Goal: Information Seeking & Learning: Learn about a topic

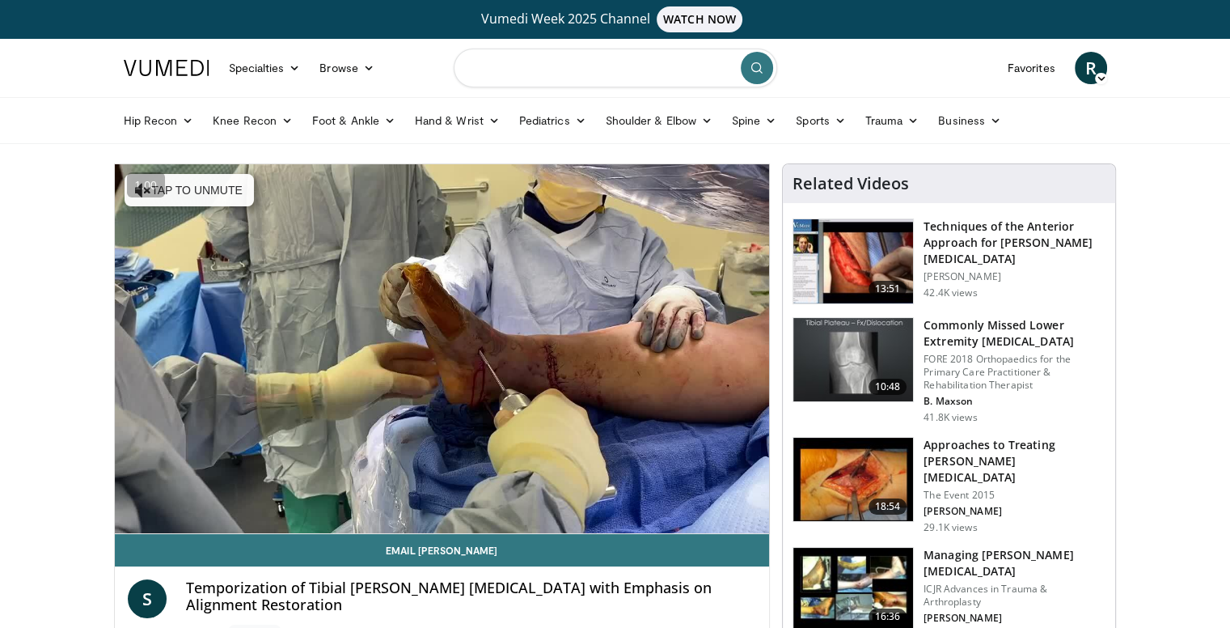
click at [540, 66] on input "Search topics, interventions" at bounding box center [616, 68] width 324 height 39
type input "**********"
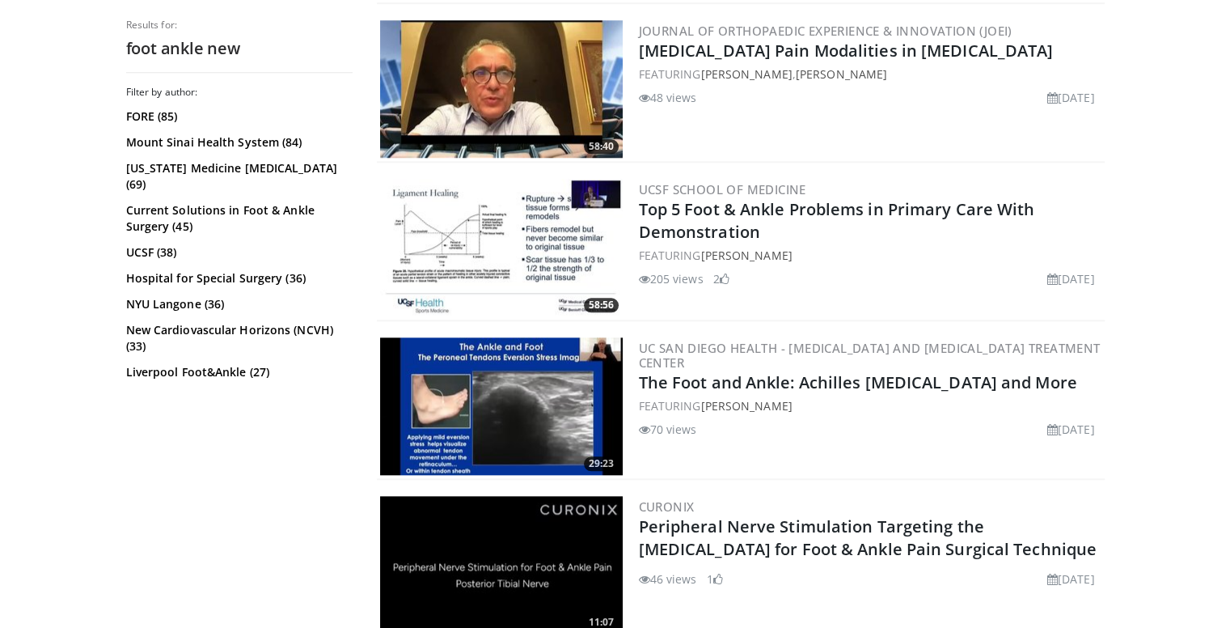
scroll to position [1638, 0]
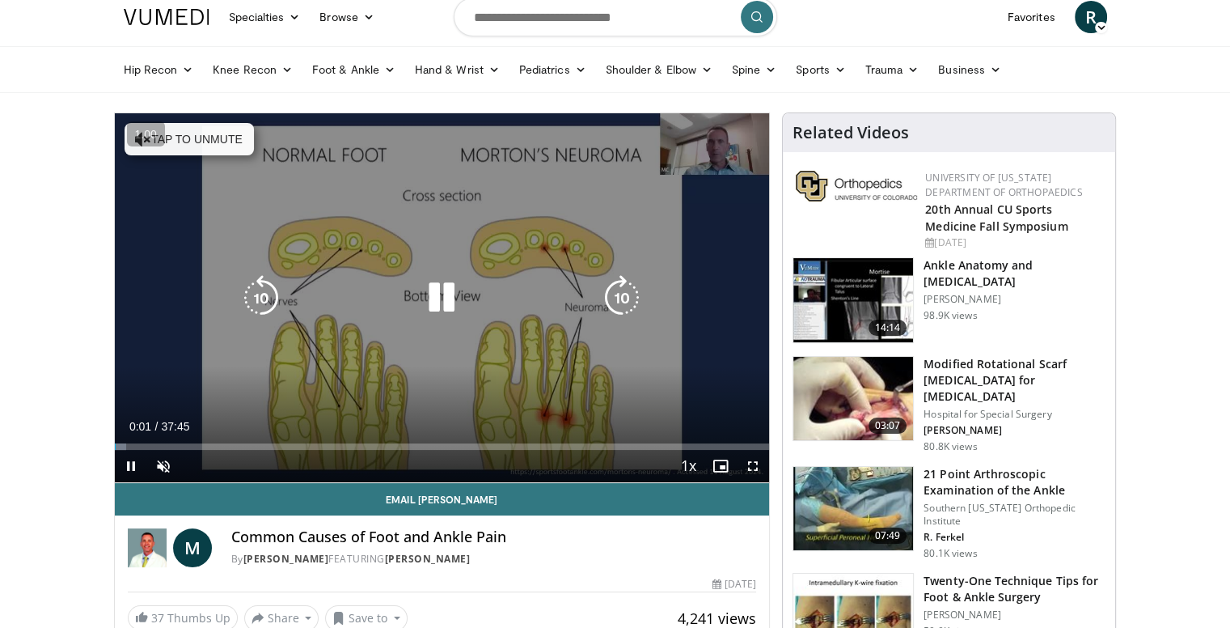
scroll to position [53, 0]
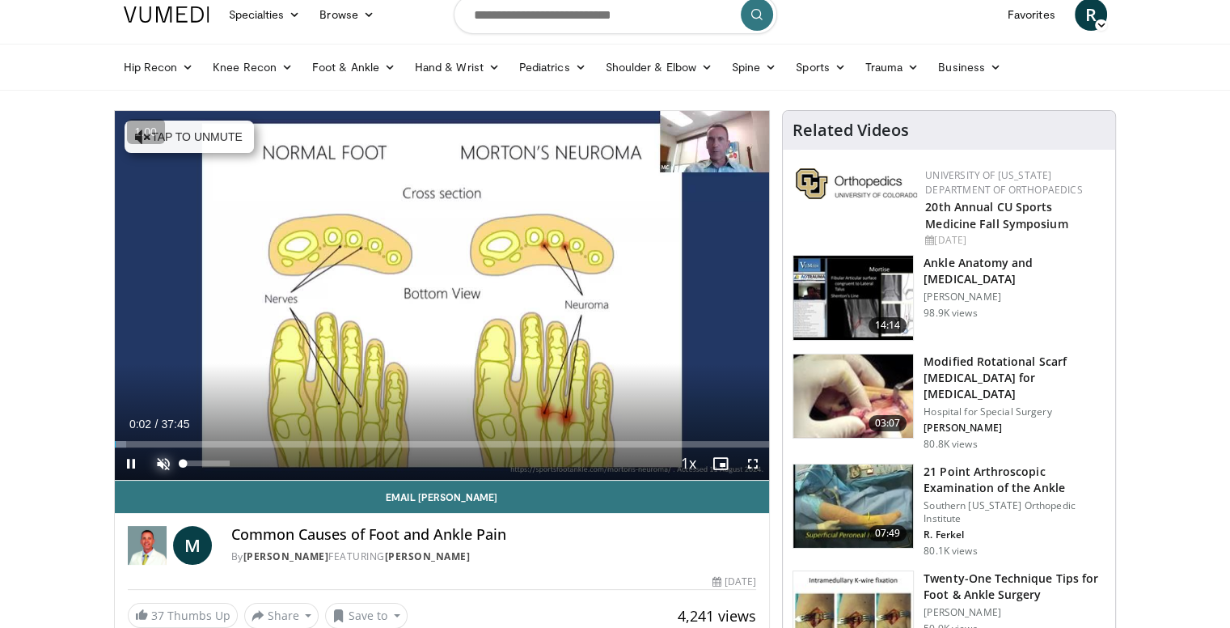
click at [176, 469] on span "Video Player" at bounding box center [163, 463] width 32 height 32
click at [126, 447] on span "Video Player" at bounding box center [131, 463] width 32 height 32
click at [133, 447] on span "Video Player" at bounding box center [131, 463] width 32 height 32
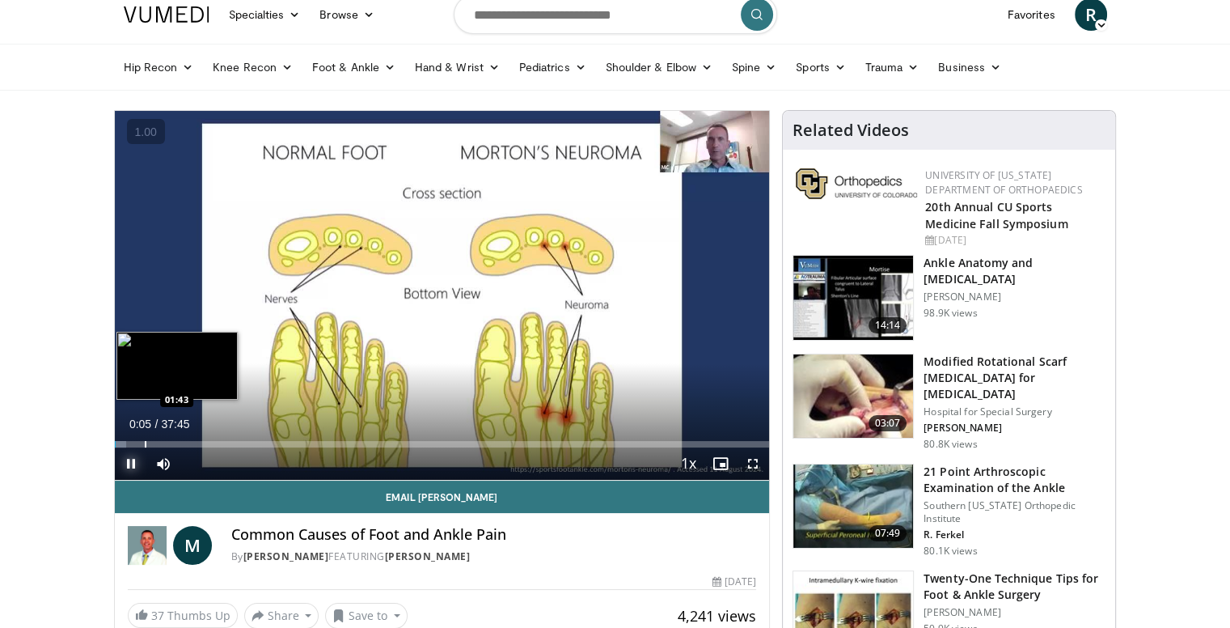
click at [145, 445] on div "Progress Bar" at bounding box center [146, 444] width 2 height 6
click at [158, 443] on div "Progress Bar" at bounding box center [159, 444] width 2 height 6
click at [165, 442] on video-js "**********" at bounding box center [442, 296] width 655 height 370
click at [174, 441] on div "Progress Bar" at bounding box center [175, 444] width 2 height 6
click at [181, 441] on div "Progress Bar" at bounding box center [182, 444] width 2 height 6
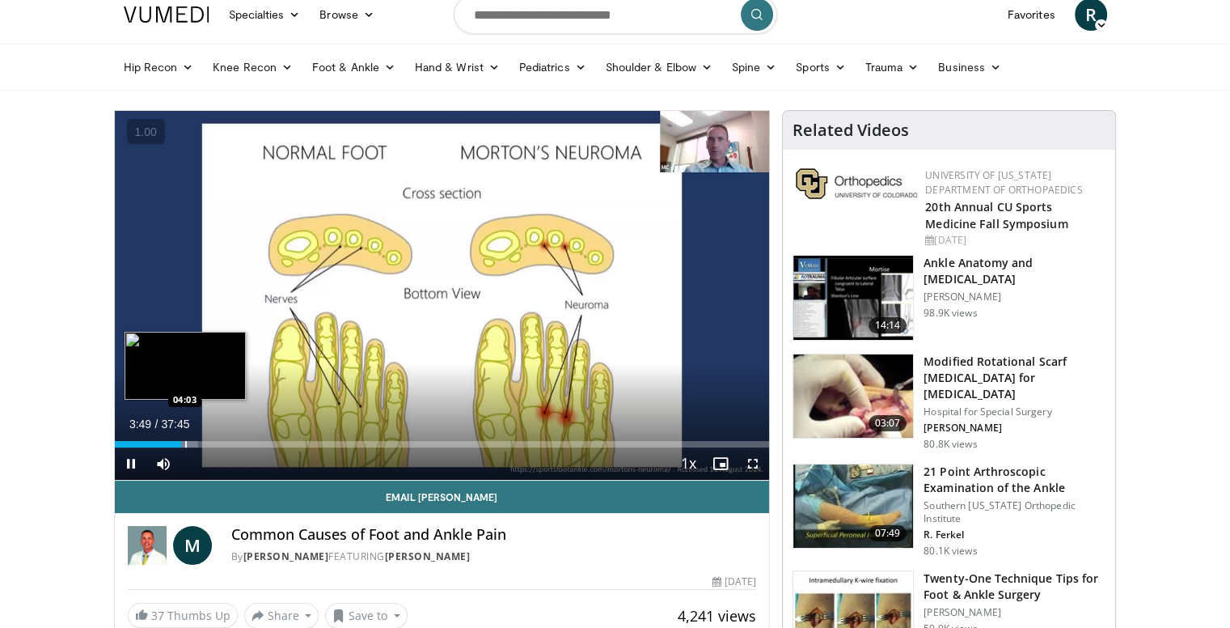
click at [187, 441] on div "Progress Bar" at bounding box center [186, 444] width 2 height 6
click at [195, 441] on div "Progress Bar" at bounding box center [196, 444] width 2 height 6
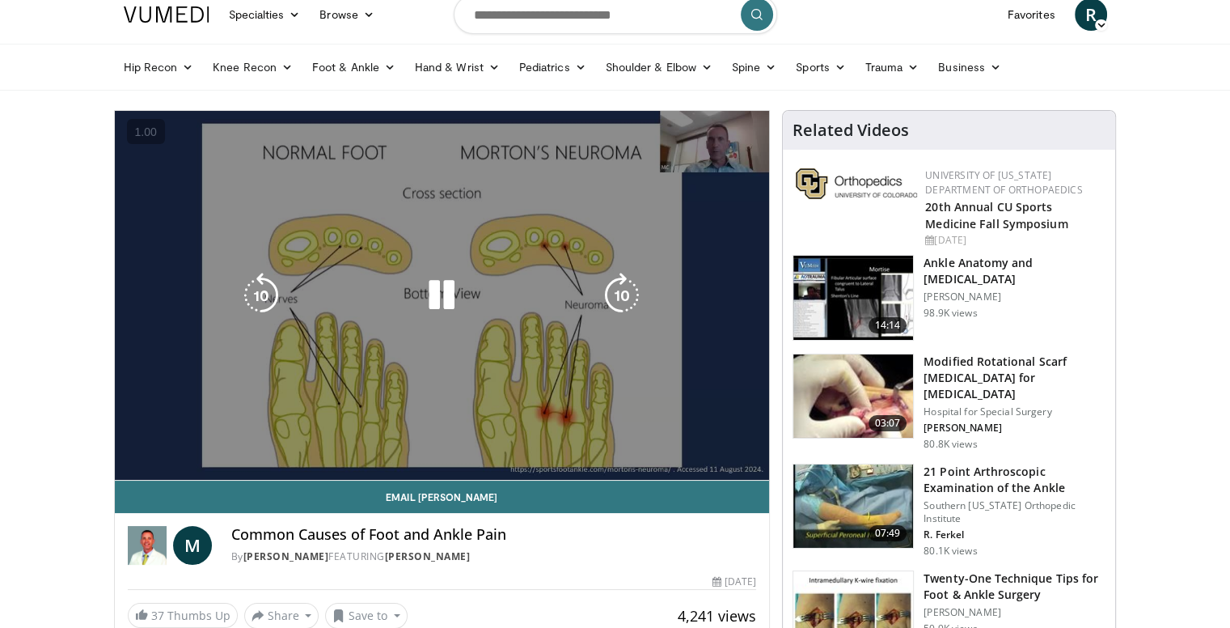
click at [204, 443] on video-js "**********" at bounding box center [442, 296] width 655 height 370
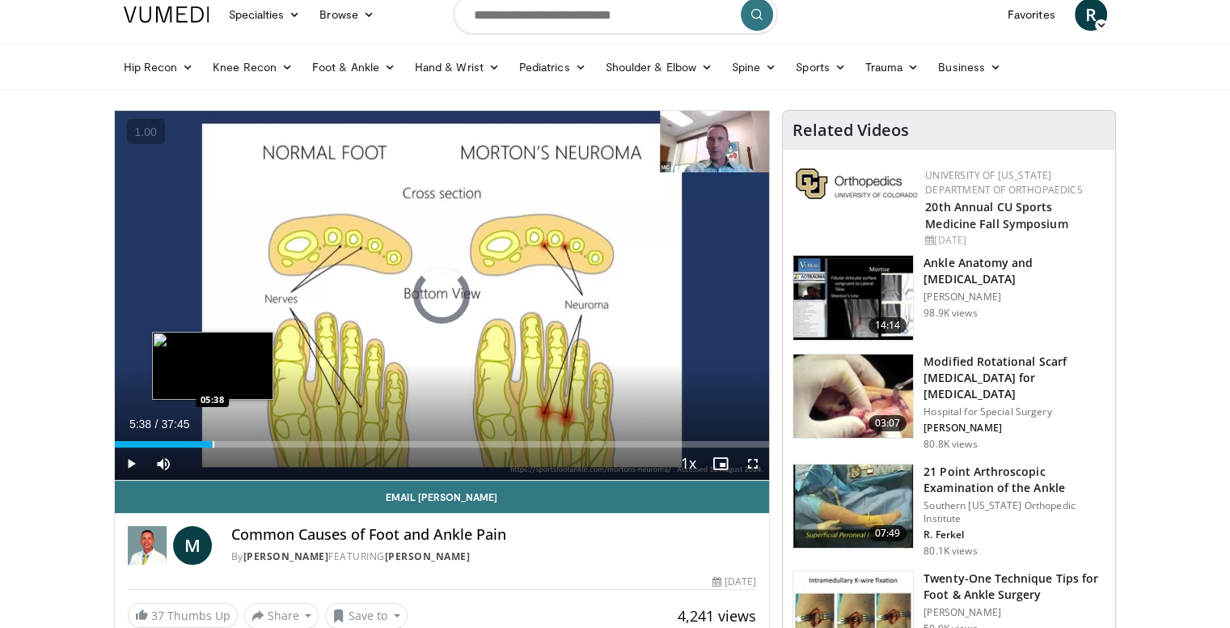
click at [213, 443] on div "Progress Bar" at bounding box center [214, 444] width 2 height 6
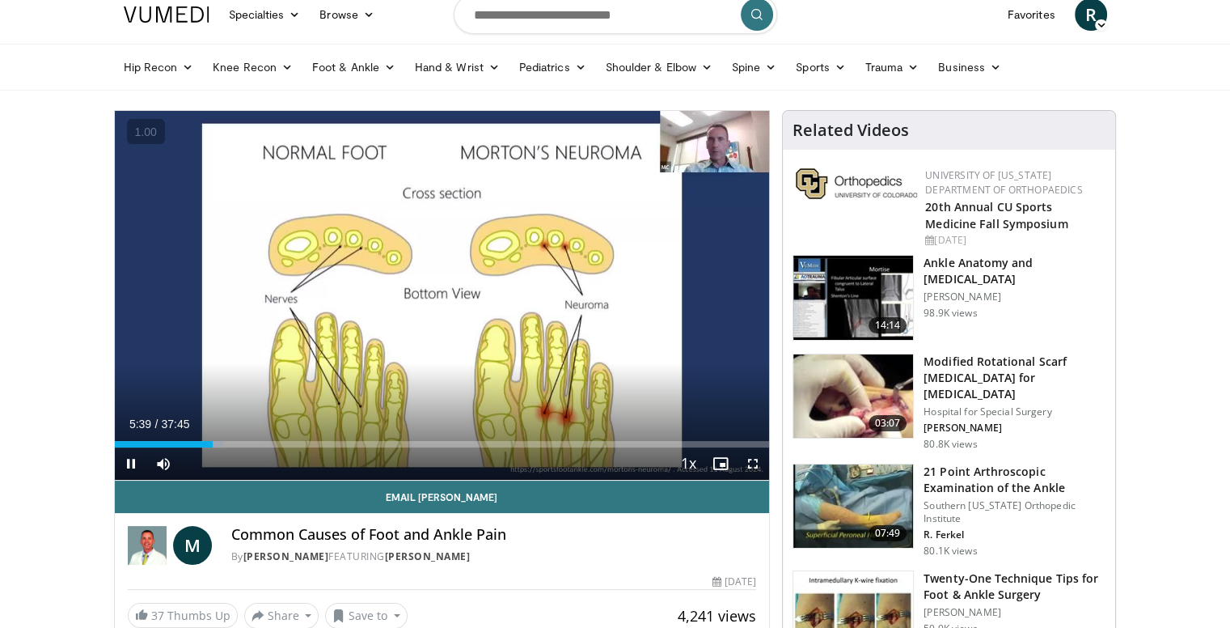
click at [222, 447] on div "Current Time 5:39 / Duration 37:45 Pause Skip Backward Skip Forward Mute 0% Loa…" at bounding box center [442, 463] width 655 height 32
click at [233, 447] on div "Current Time 5:39 / Duration 37:45 Pause Skip Backward Skip Forward Mute 0% Loa…" at bounding box center [442, 463] width 655 height 32
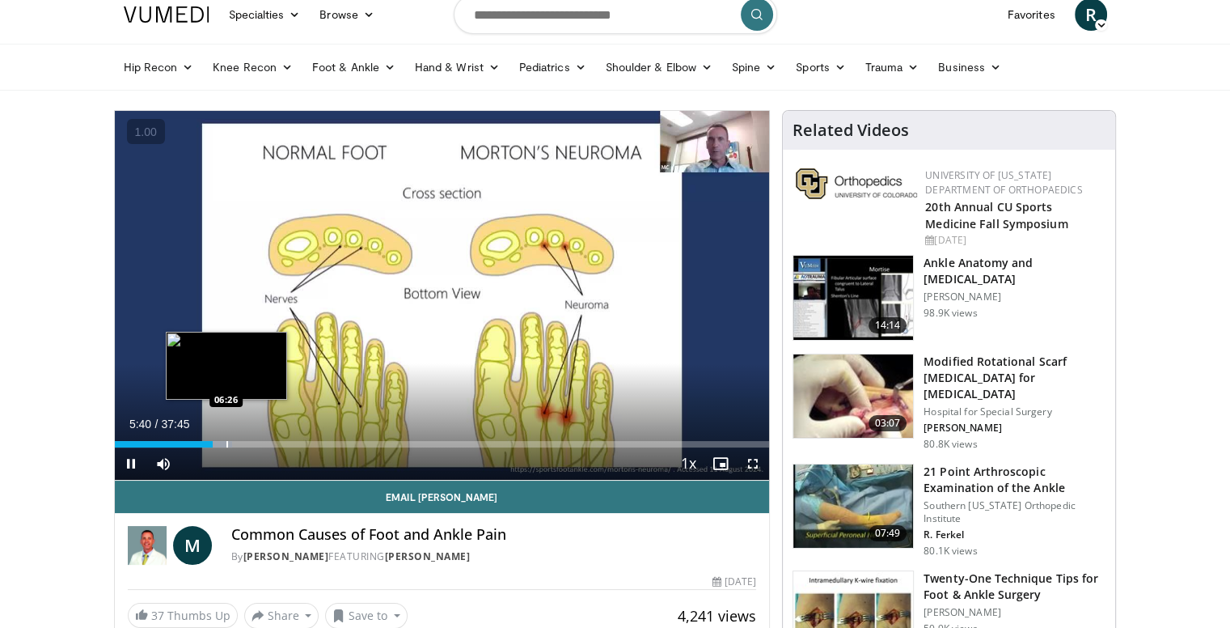
click at [225, 441] on div "Loaded : 17.95% 05:40 06:26" at bounding box center [442, 444] width 655 height 6
click at [237, 441] on div "Progress Bar" at bounding box center [238, 444] width 2 height 6
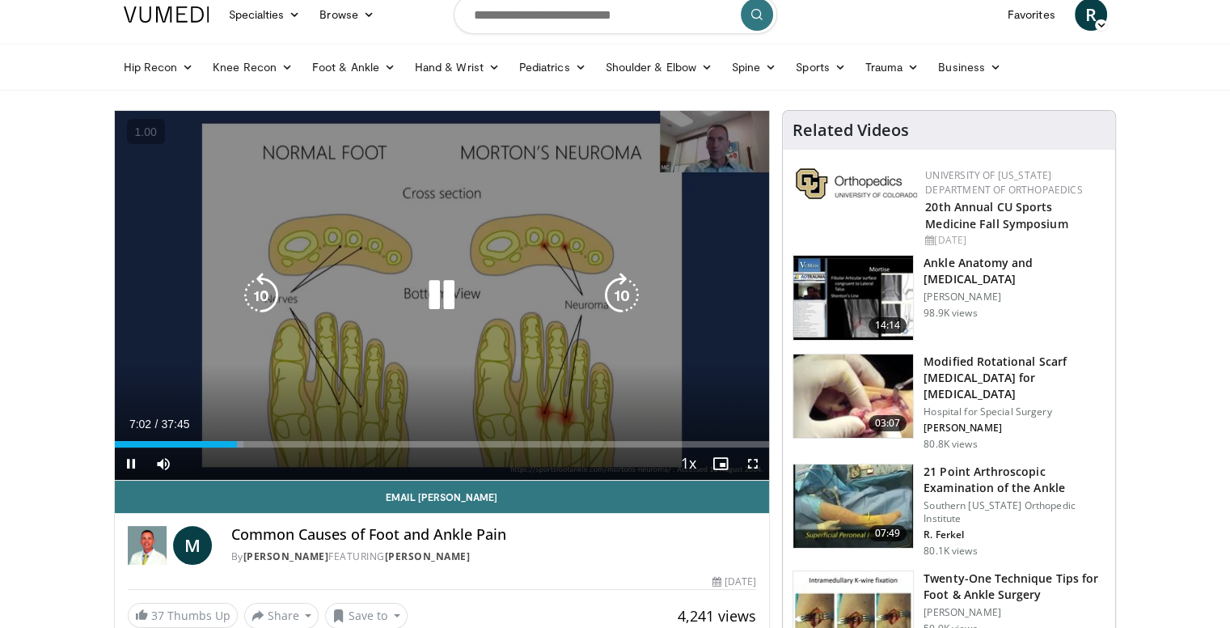
click at [408, 307] on div "Video Player" at bounding box center [441, 295] width 393 height 32
click at [430, 283] on icon "Video Player" at bounding box center [441, 295] width 45 height 45
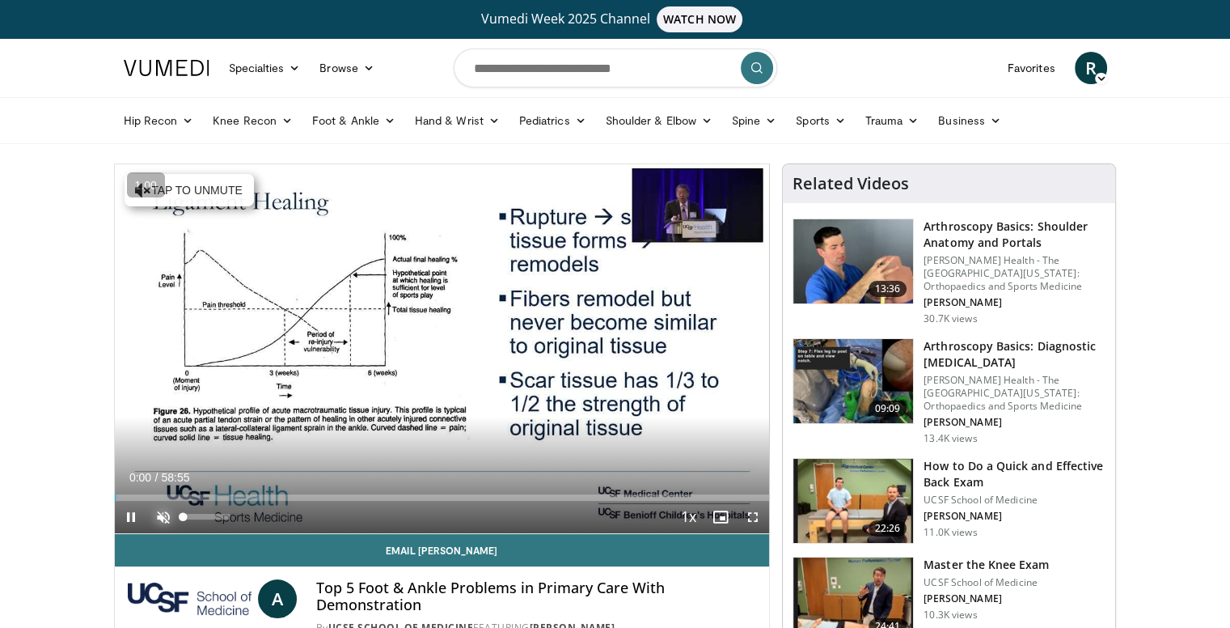
click at [167, 511] on span "Video Player" at bounding box center [163, 517] width 32 height 32
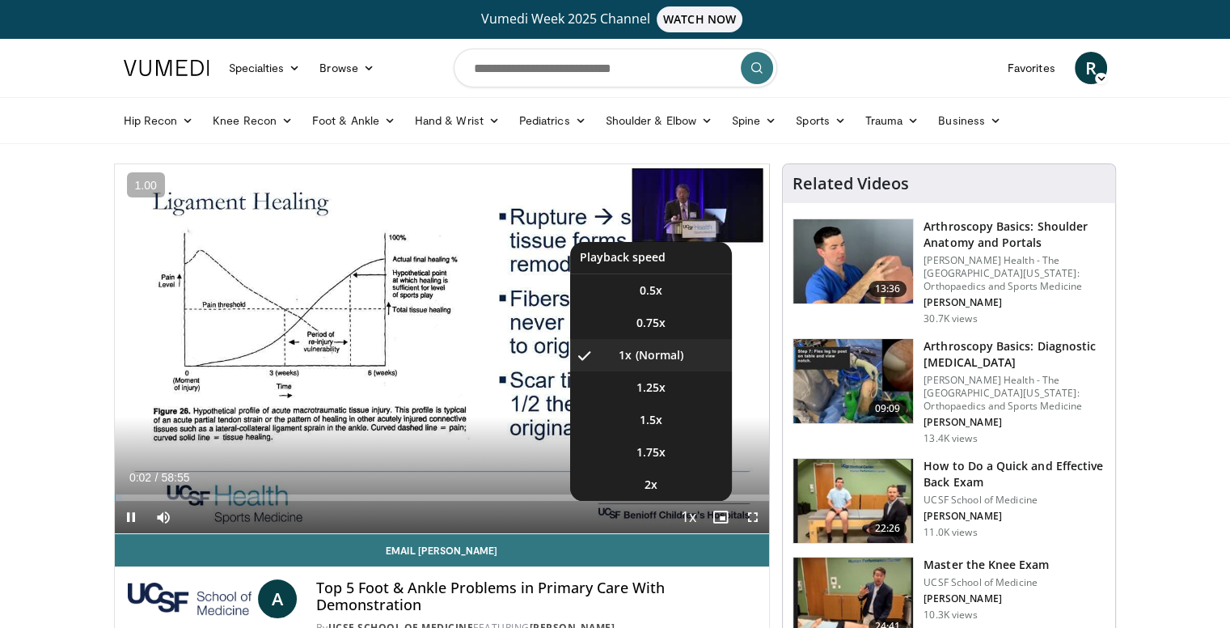
click at [682, 523] on span "Video Player" at bounding box center [688, 517] width 23 height 32
click at [682, 523] on video-js "**********" at bounding box center [442, 349] width 655 height 370
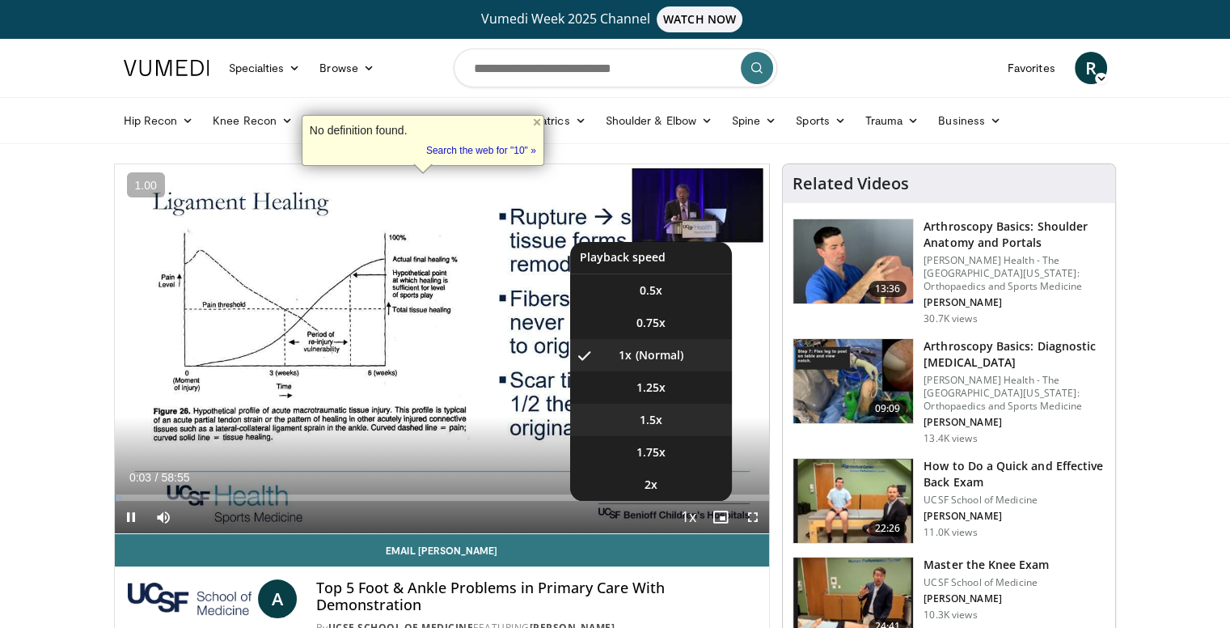
click at [676, 425] on li "1.5x" at bounding box center [651, 420] width 162 height 32
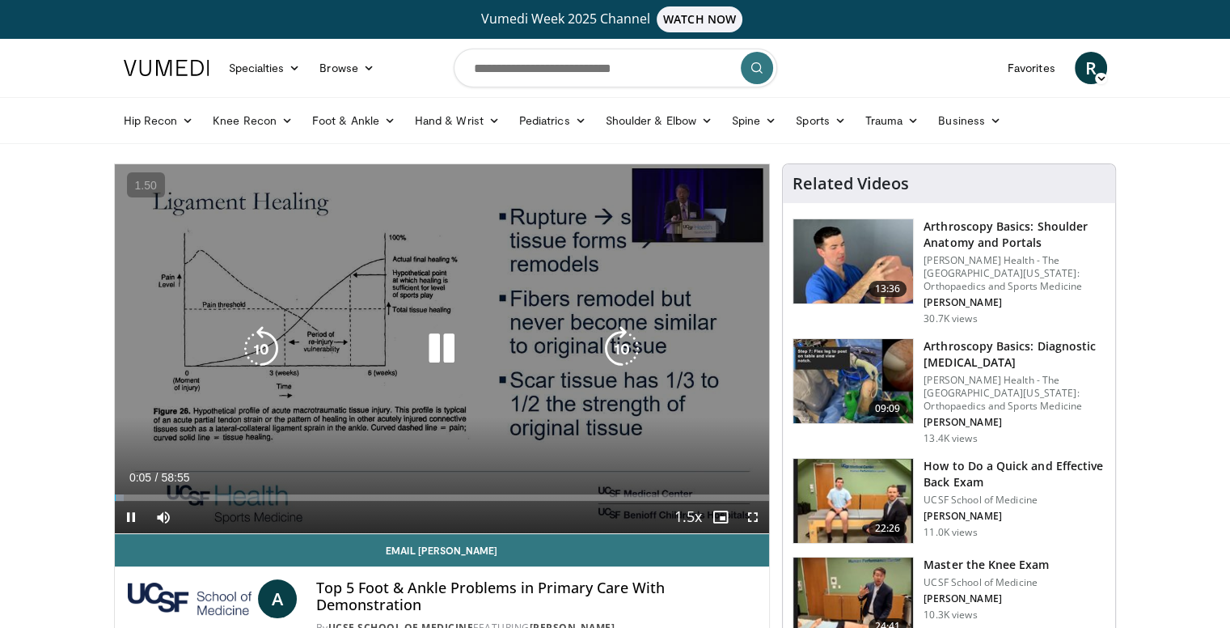
click at [599, 353] on div "Video Player" at bounding box center [441, 348] width 393 height 32
click at [643, 337] on icon "Video Player" at bounding box center [621, 348] width 45 height 45
click at [624, 342] on icon "Video Player" at bounding box center [621, 348] width 45 height 45
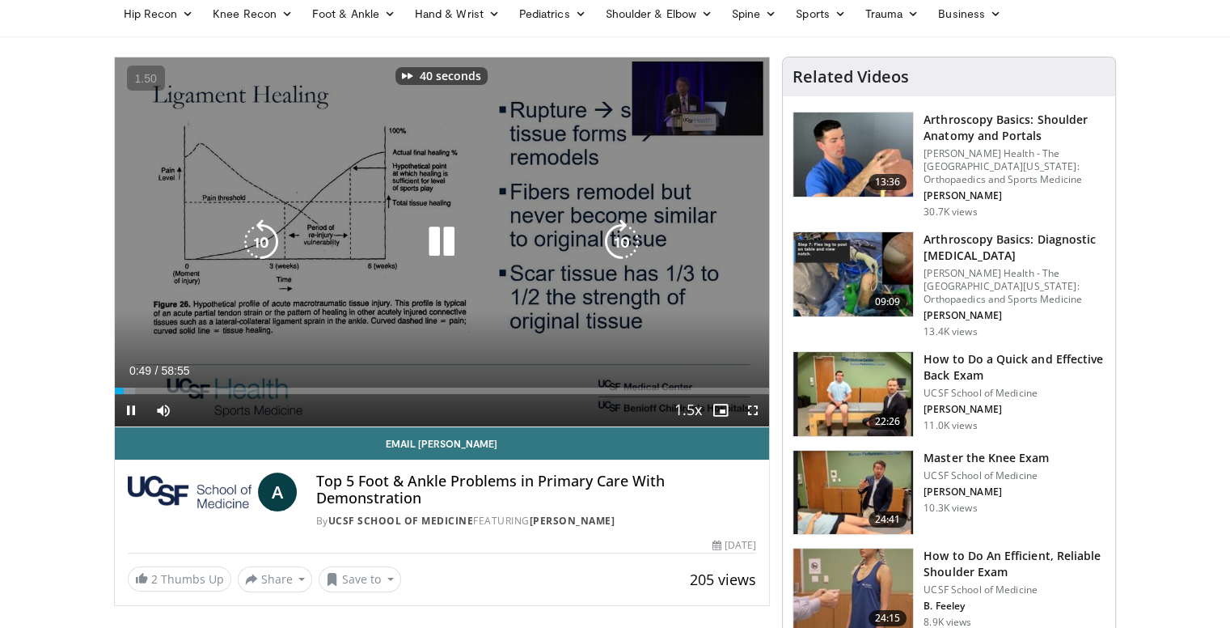
scroll to position [108, 0]
click at [637, 248] on icon "Video Player" at bounding box center [621, 240] width 45 height 45
click at [621, 237] on icon "Video Player" at bounding box center [621, 240] width 45 height 45
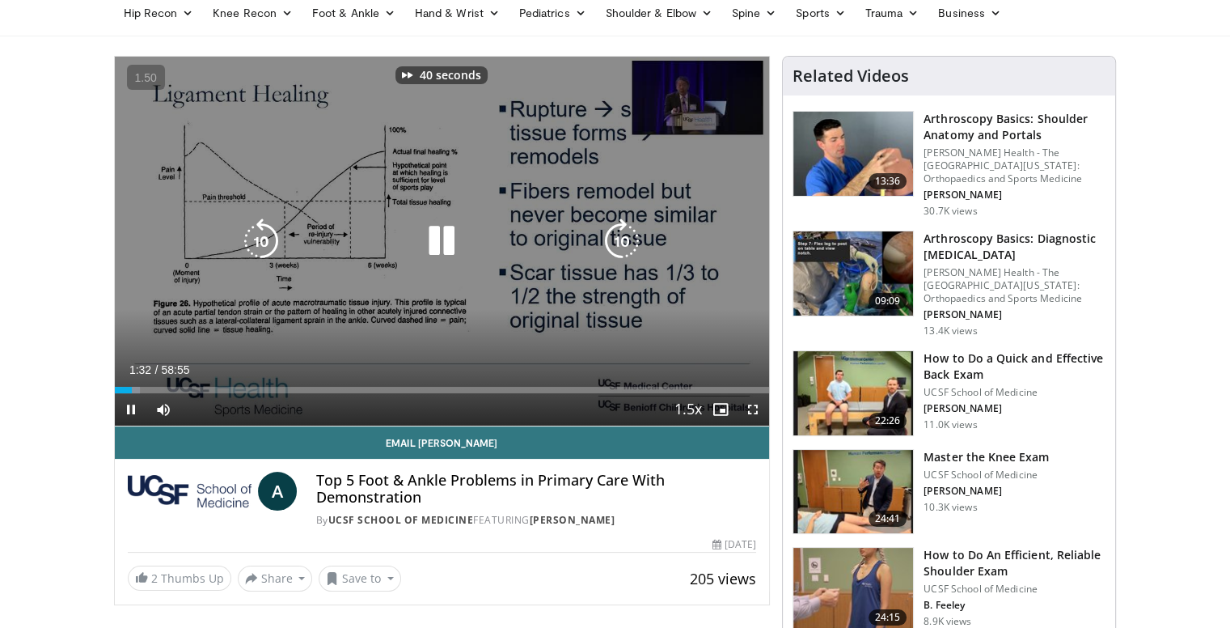
click at [621, 237] on icon "Video Player" at bounding box center [621, 240] width 45 height 45
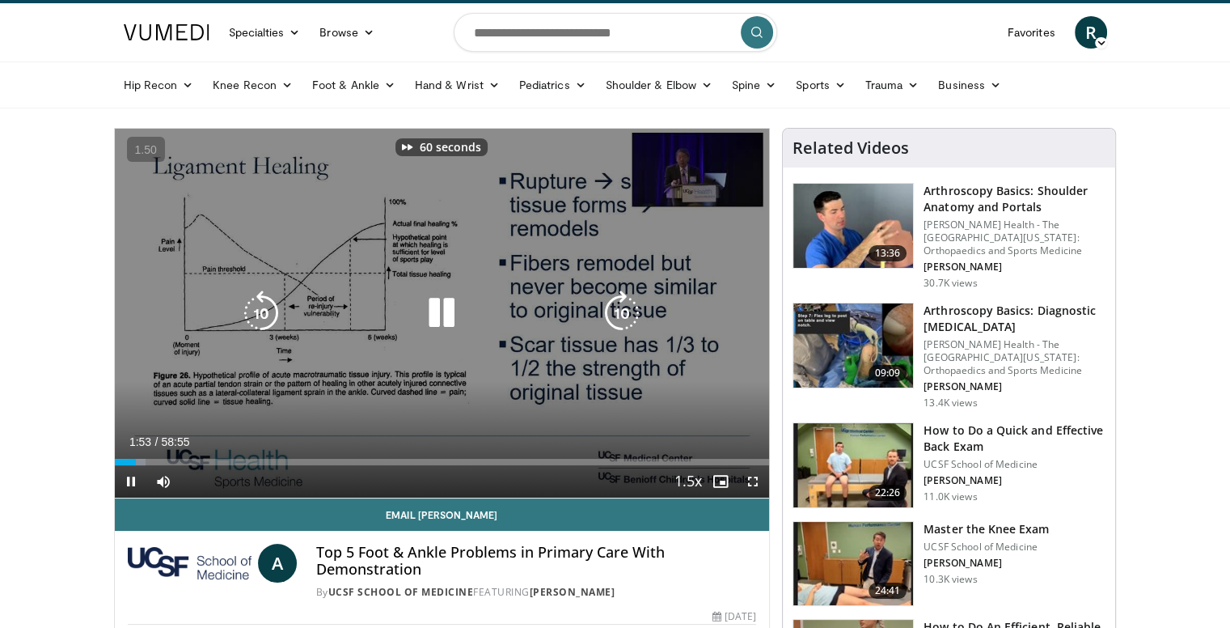
scroll to position [27, 0]
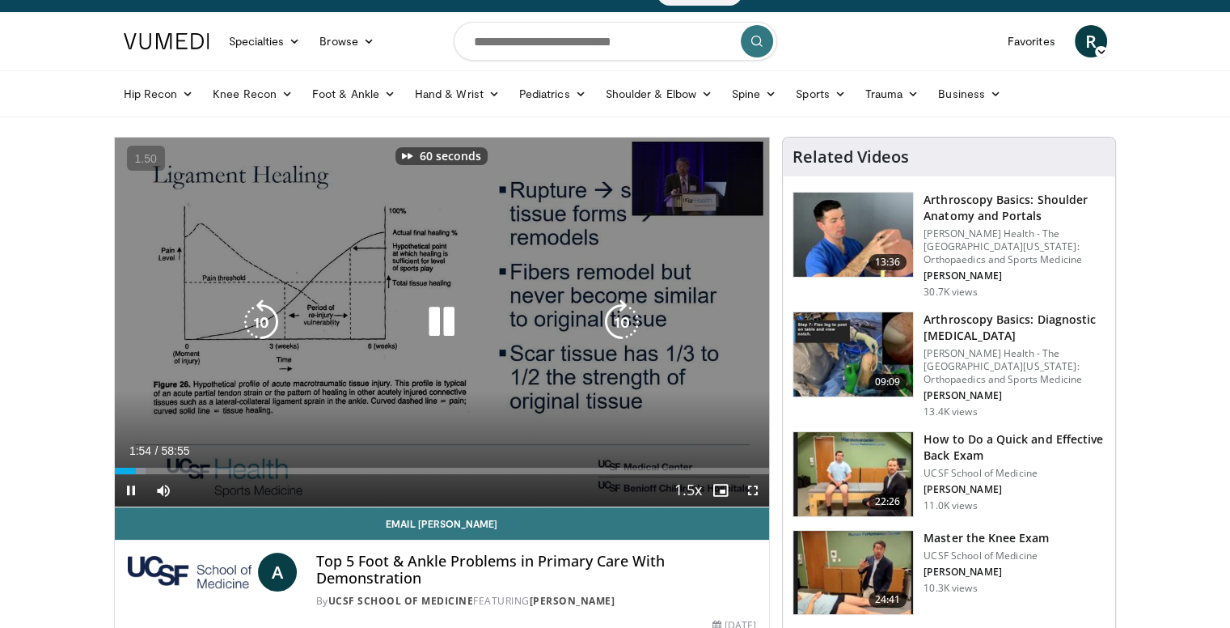
click at [246, 308] on icon "Video Player" at bounding box center [261, 321] width 45 height 45
click at [254, 311] on icon "Video Player" at bounding box center [261, 321] width 45 height 45
click at [437, 327] on icon "Video Player" at bounding box center [441, 321] width 45 height 45
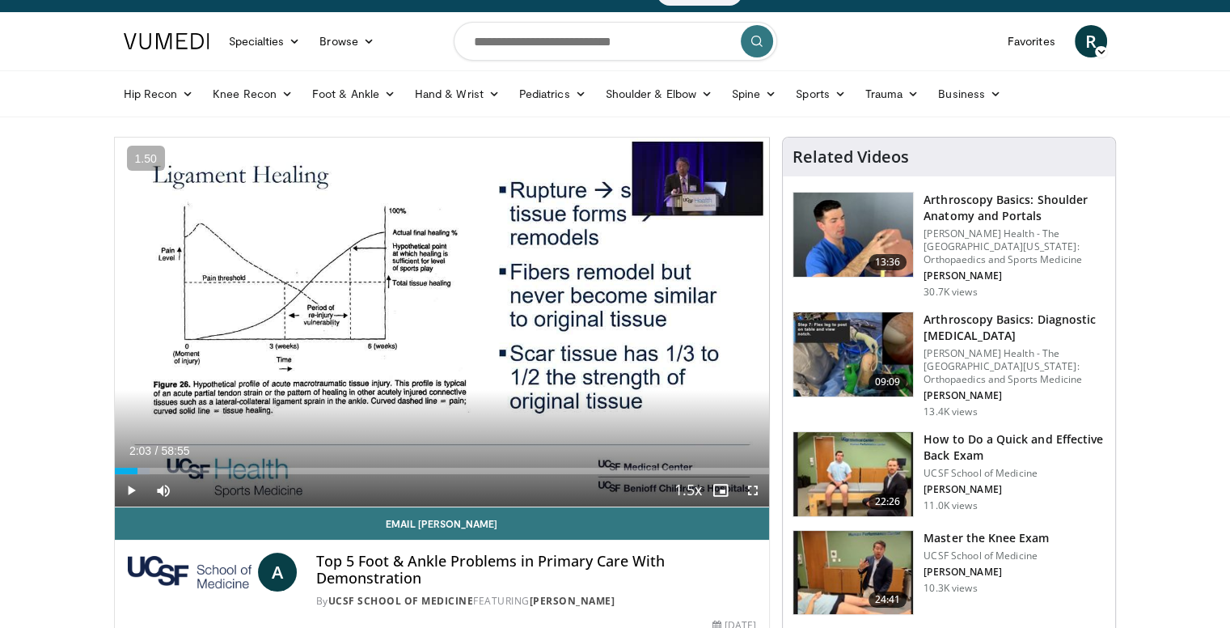
drag, startPoint x: 0, startPoint y: 550, endPoint x: 0, endPoint y: 535, distance: 15.4
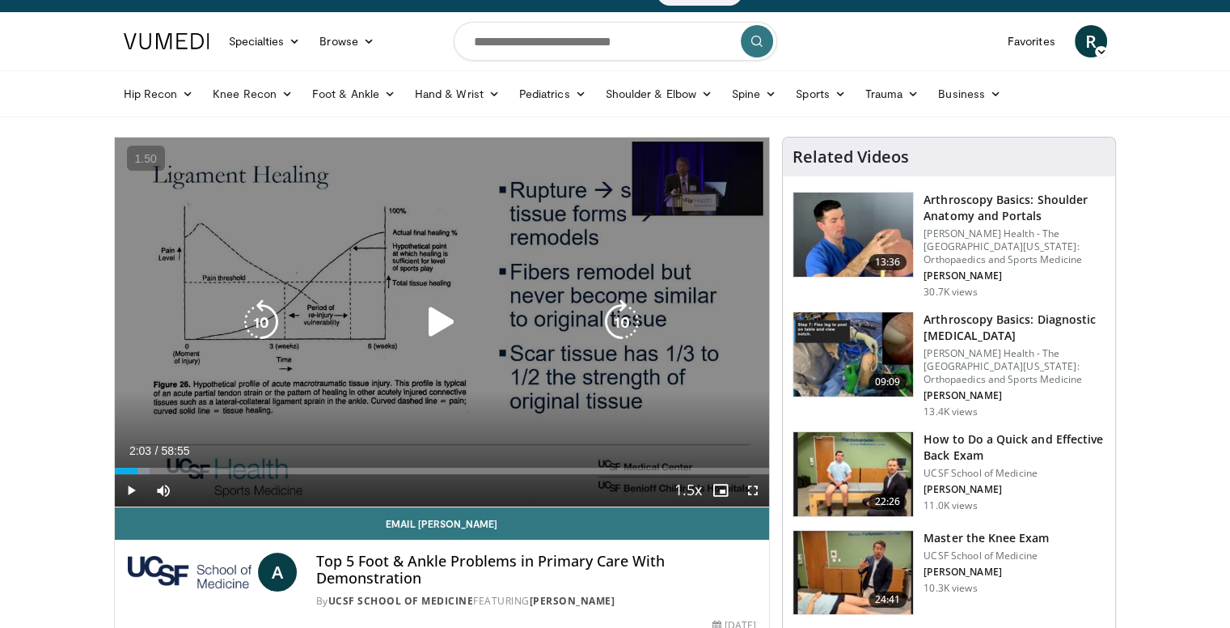
click at [608, 322] on icon "Video Player" at bounding box center [621, 321] width 45 height 45
click at [269, 323] on icon "Video Player" at bounding box center [261, 321] width 45 height 45
click at [478, 328] on div "Video Player" at bounding box center [441, 322] width 393 height 32
click at [418, 337] on div "10 seconds Tap to unmute" at bounding box center [442, 322] width 655 height 369
click at [625, 324] on icon "Video Player" at bounding box center [621, 321] width 45 height 45
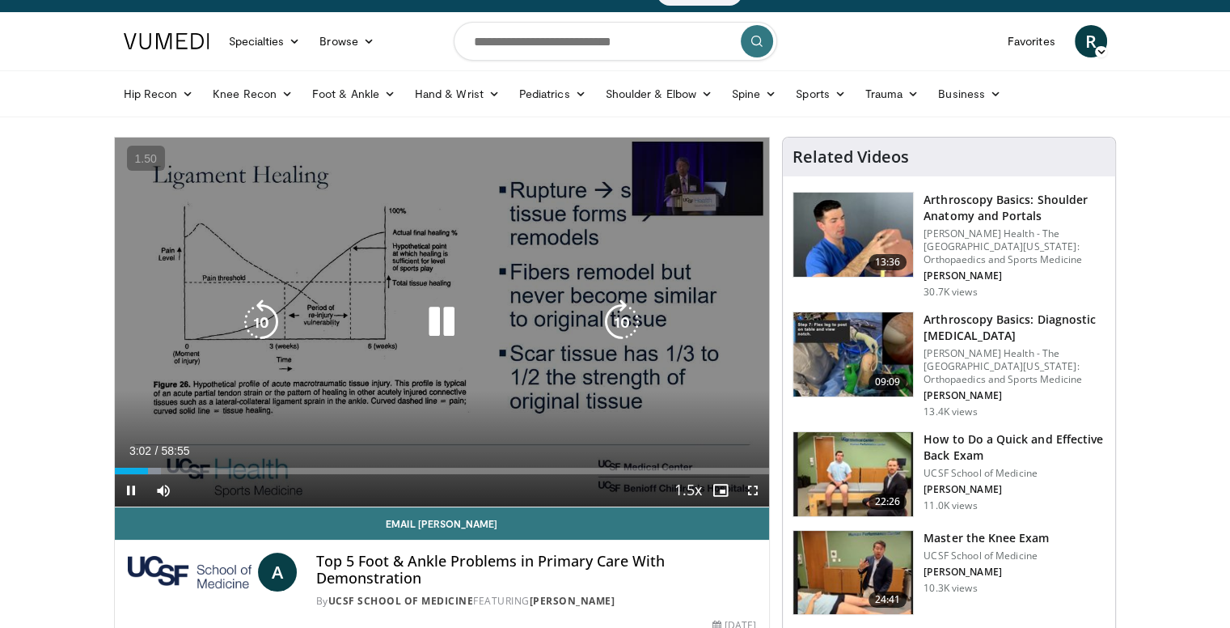
click at [433, 307] on icon "Video Player" at bounding box center [441, 321] width 45 height 45
click at [592, 259] on div "10 seconds Tap to unmute" at bounding box center [442, 322] width 655 height 369
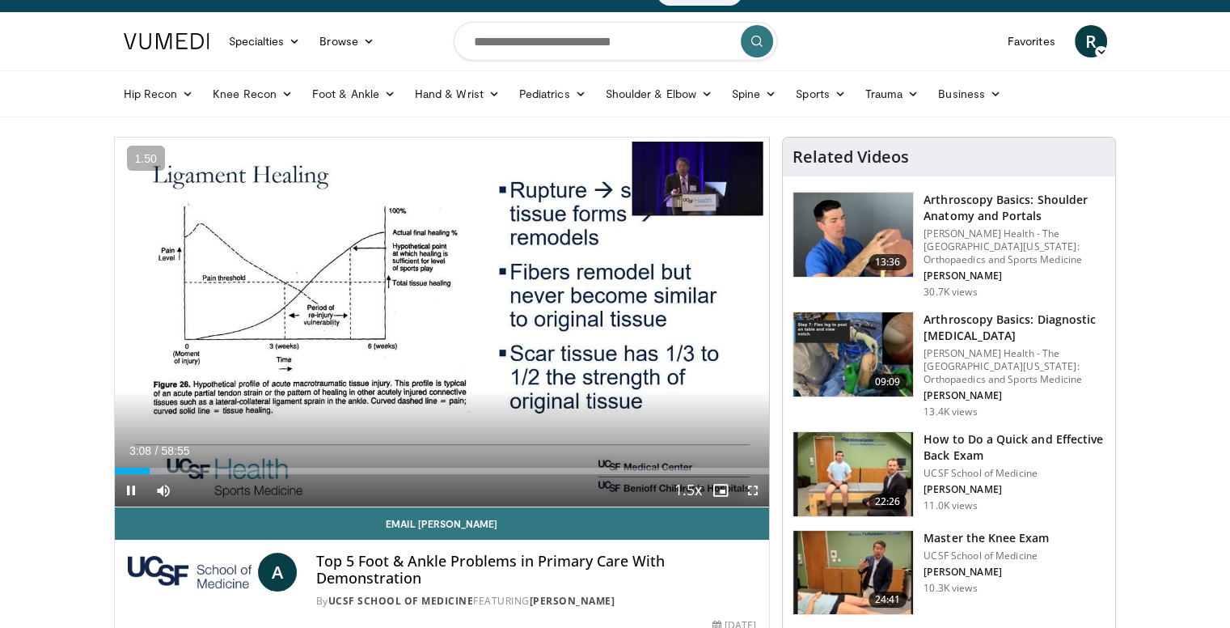
click at [751, 489] on span "Video Player" at bounding box center [753, 490] width 32 height 32
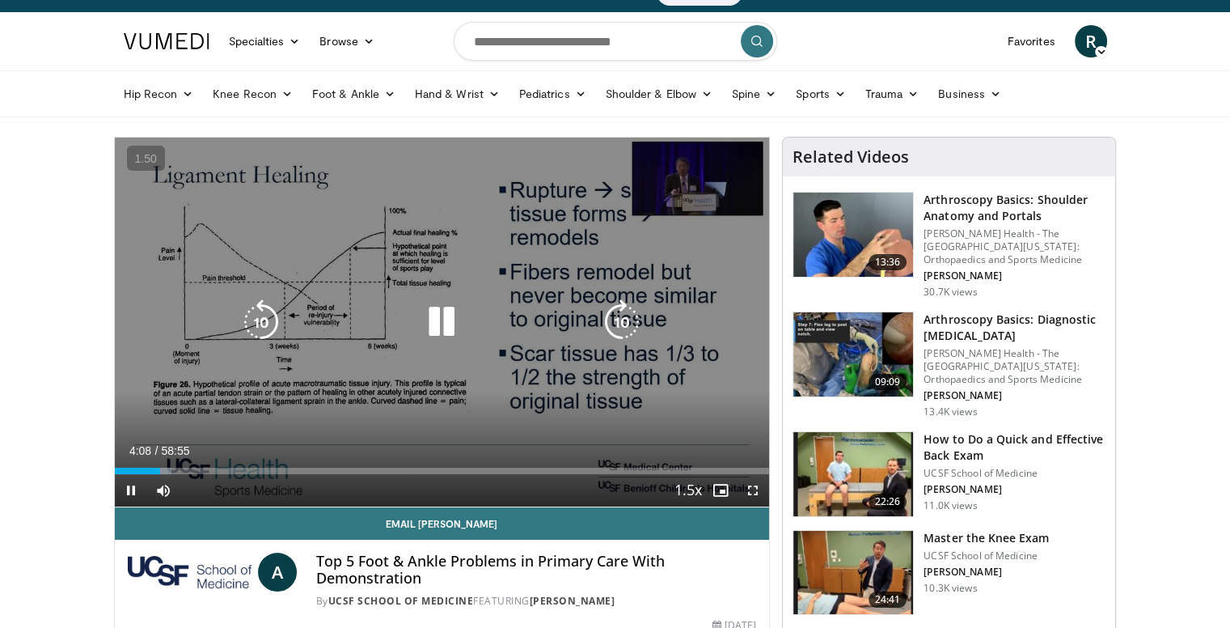
click at [463, 319] on icon "Video Player" at bounding box center [441, 321] width 45 height 45
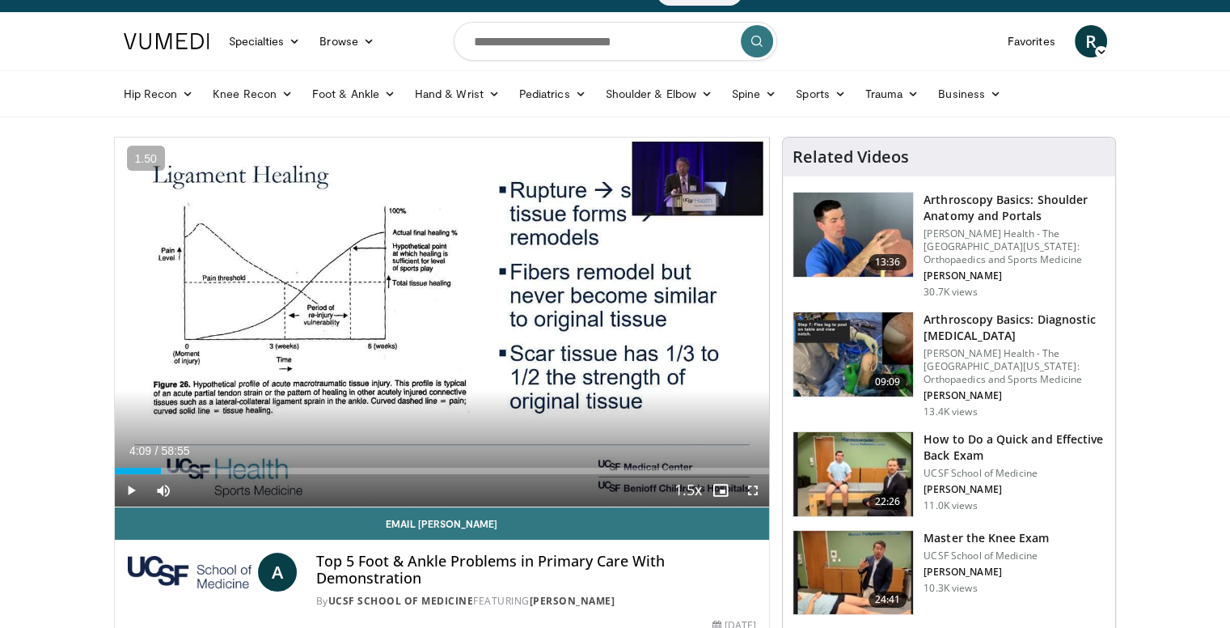
drag, startPoint x: 1200, startPoint y: 146, endPoint x: 1112, endPoint y: 77, distance: 111.7
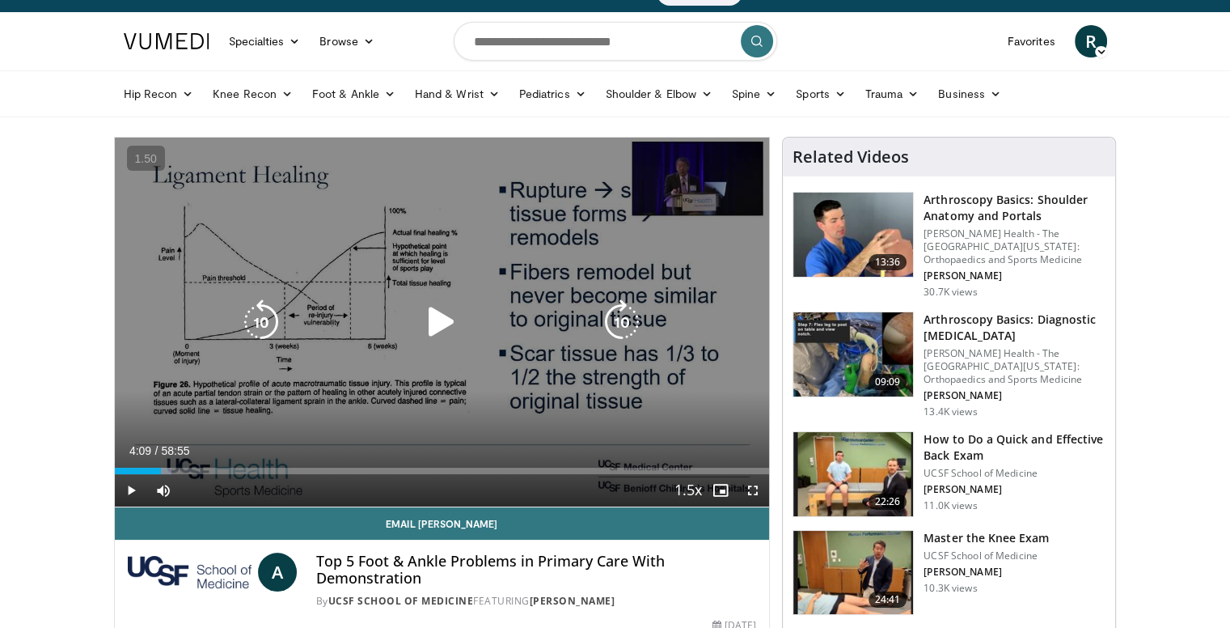
click at [457, 228] on div "10 seconds Tap to unmute" at bounding box center [442, 322] width 655 height 369
click at [425, 299] on icon "Video Player" at bounding box center [441, 321] width 45 height 45
click at [361, 282] on div "10 seconds Tap to unmute" at bounding box center [442, 322] width 655 height 369
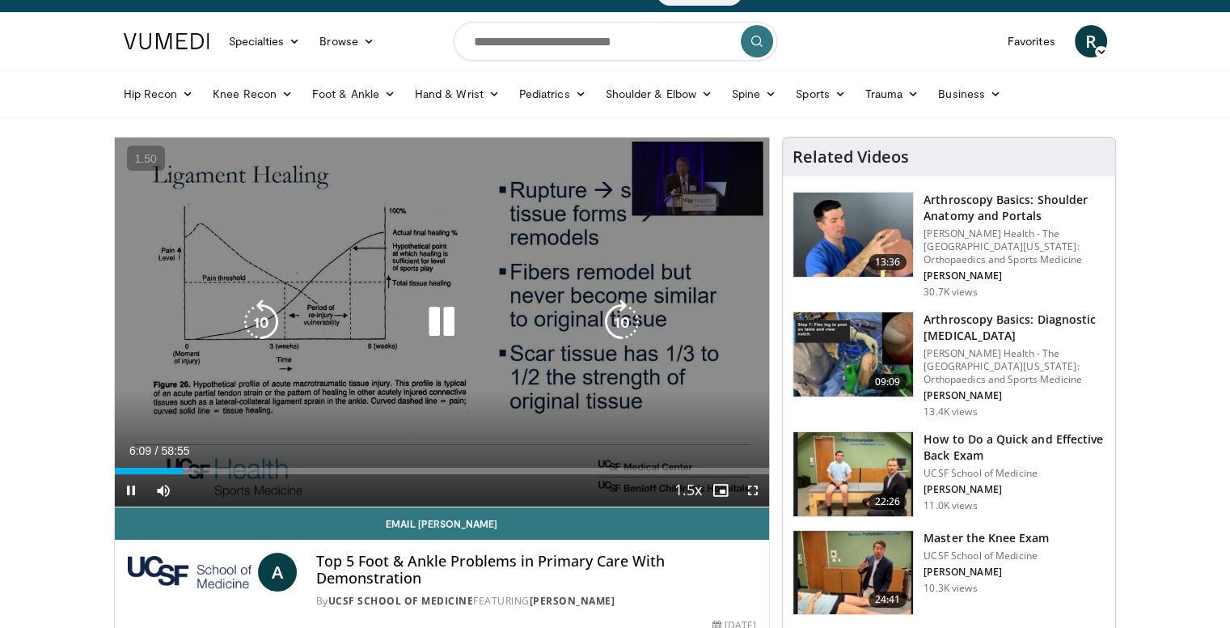
click at [448, 315] on icon "Video Player" at bounding box center [441, 321] width 45 height 45
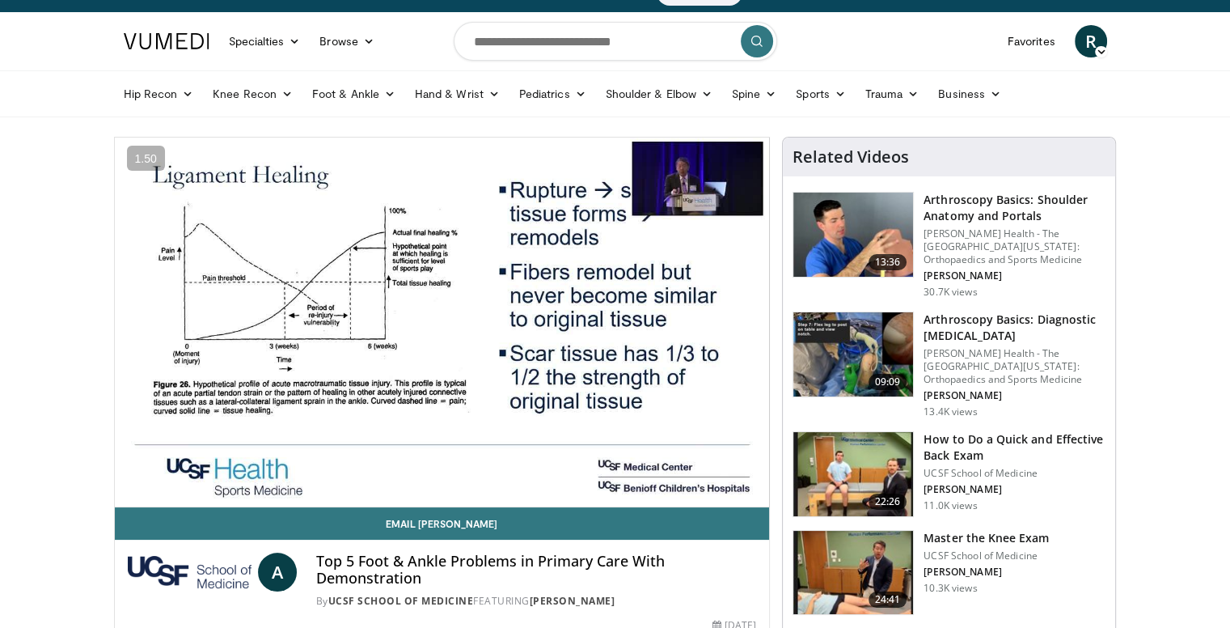
click at [836, 51] on nav "Specialties Adult & Family Medicine Allergy, Asthma, Immunology Anesthesiology …" at bounding box center [615, 41] width 1003 height 58
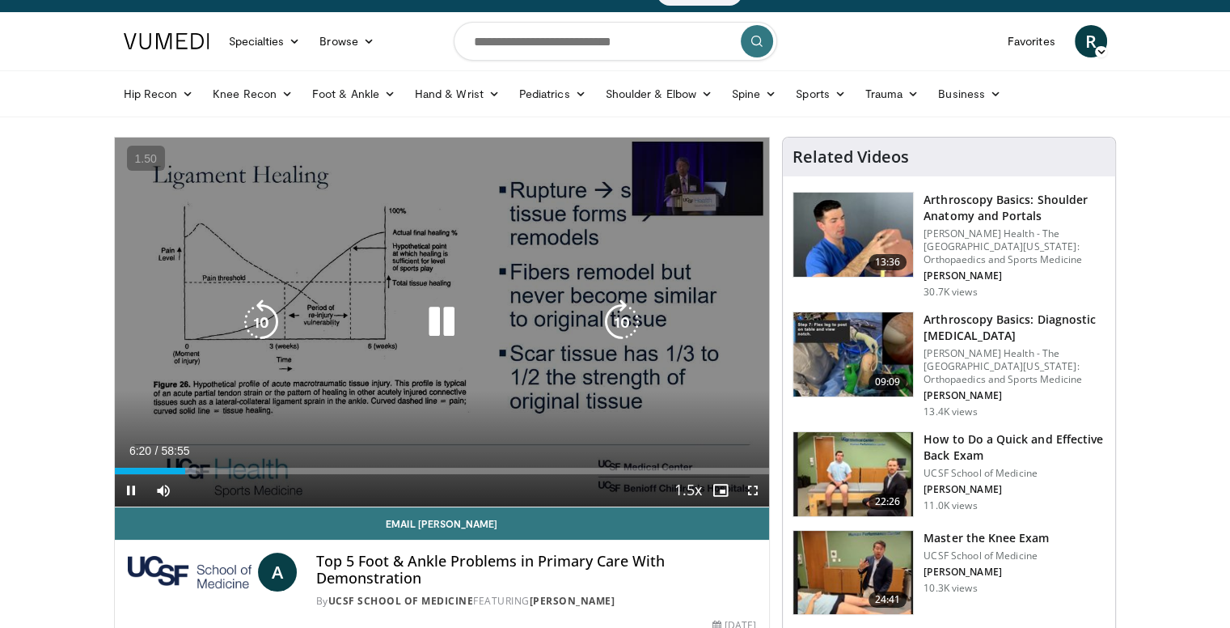
click at [430, 319] on icon "Video Player" at bounding box center [441, 321] width 45 height 45
